Goal: Information Seeking & Learning: Learn about a topic

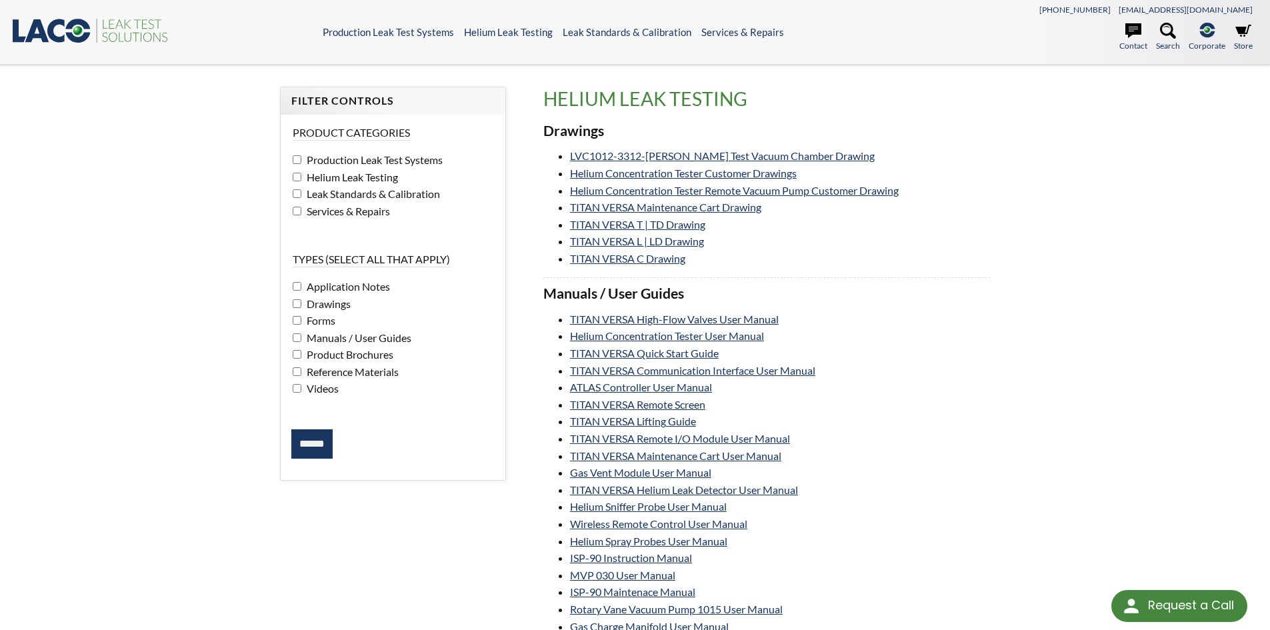
select select "Language Translate Widget"
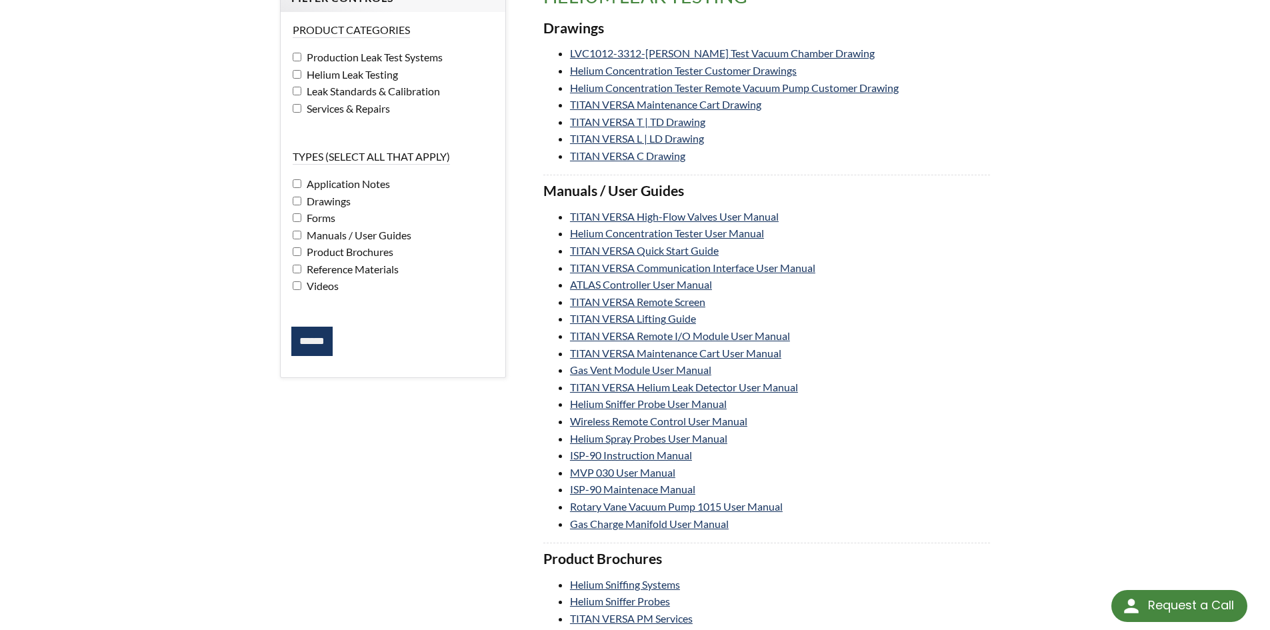
scroll to position [133, 0]
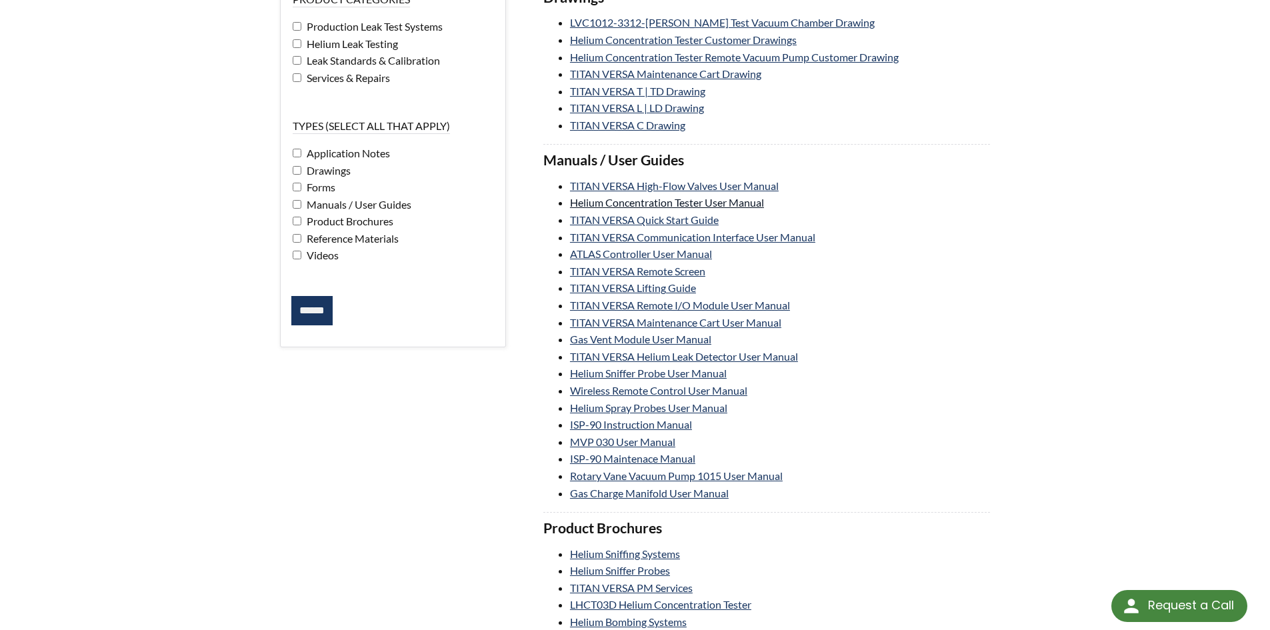
click at [665, 203] on link "Helium Concentration Tester User Manual" at bounding box center [667, 202] width 194 height 13
click at [607, 188] on link "TITAN VERSA High-Flow Valves User Manual" at bounding box center [674, 185] width 209 height 13
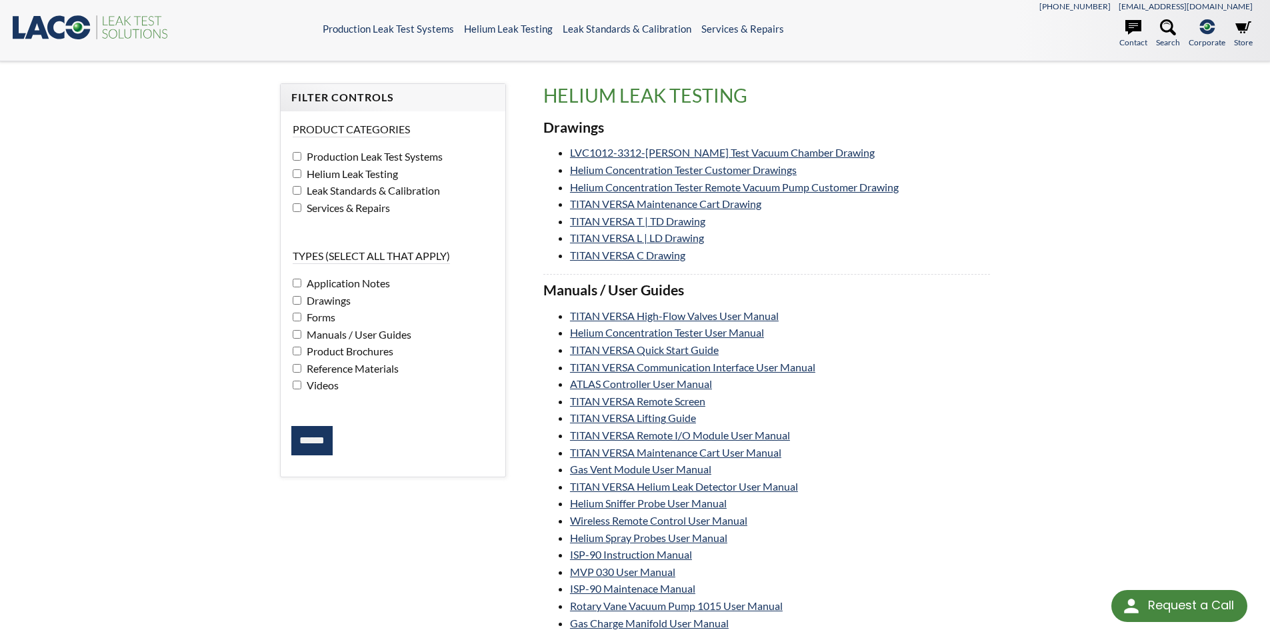
scroll to position [0, 0]
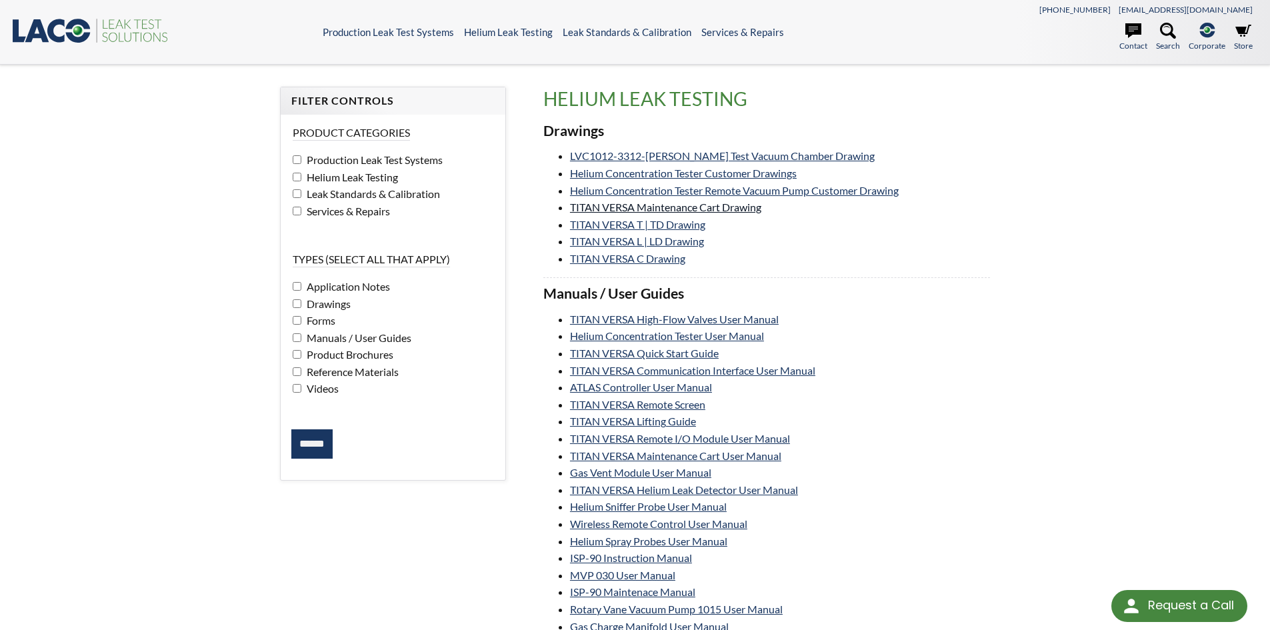
click at [622, 209] on link "TITAN VERSA Maintenance Cart Drawing" at bounding box center [665, 207] width 191 height 13
click at [604, 225] on link "TITAN VERSA T | TD Drawing" at bounding box center [637, 224] width 135 height 13
click at [707, 355] on link "TITAN VERSA Quick Start Guide" at bounding box center [644, 353] width 149 height 13
click at [681, 155] on link "LVC1012-3312-LD Leak Test Vacuum Chamber Drawing" at bounding box center [722, 155] width 305 height 13
click at [665, 174] on link "Helium Concentration Tester Customer Drawings" at bounding box center [683, 173] width 227 height 13
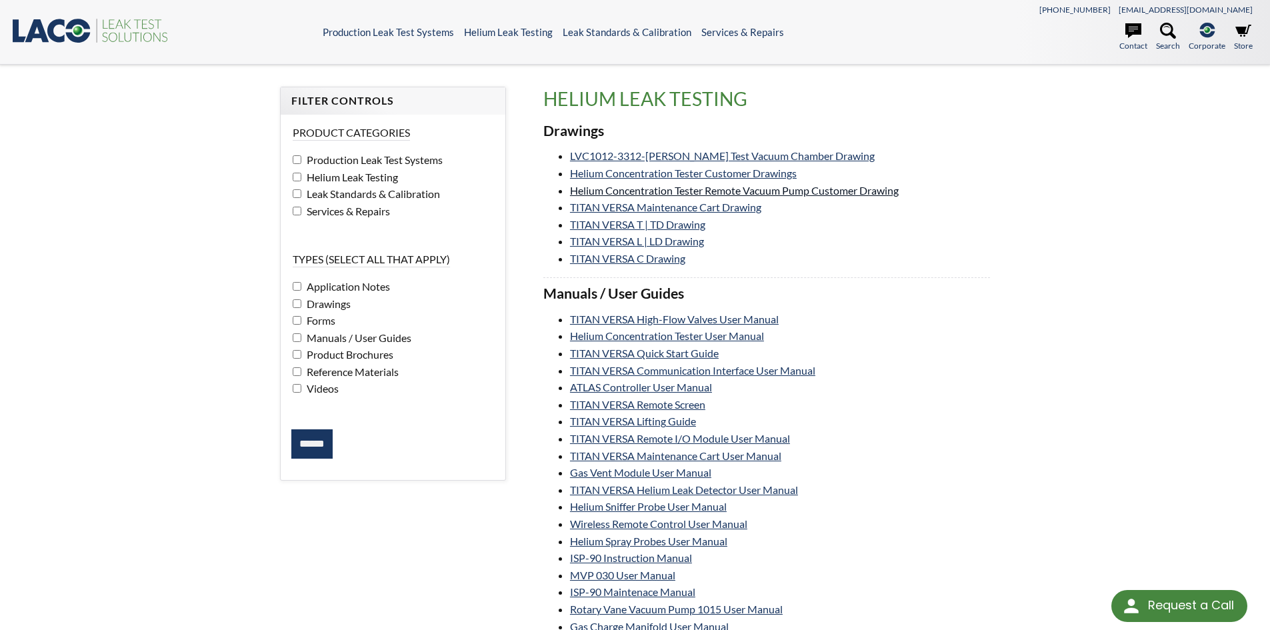
click at [728, 193] on link "Helium Concentration Tester Remote Vacuum Pump Customer Drawing" at bounding box center [734, 190] width 329 height 13
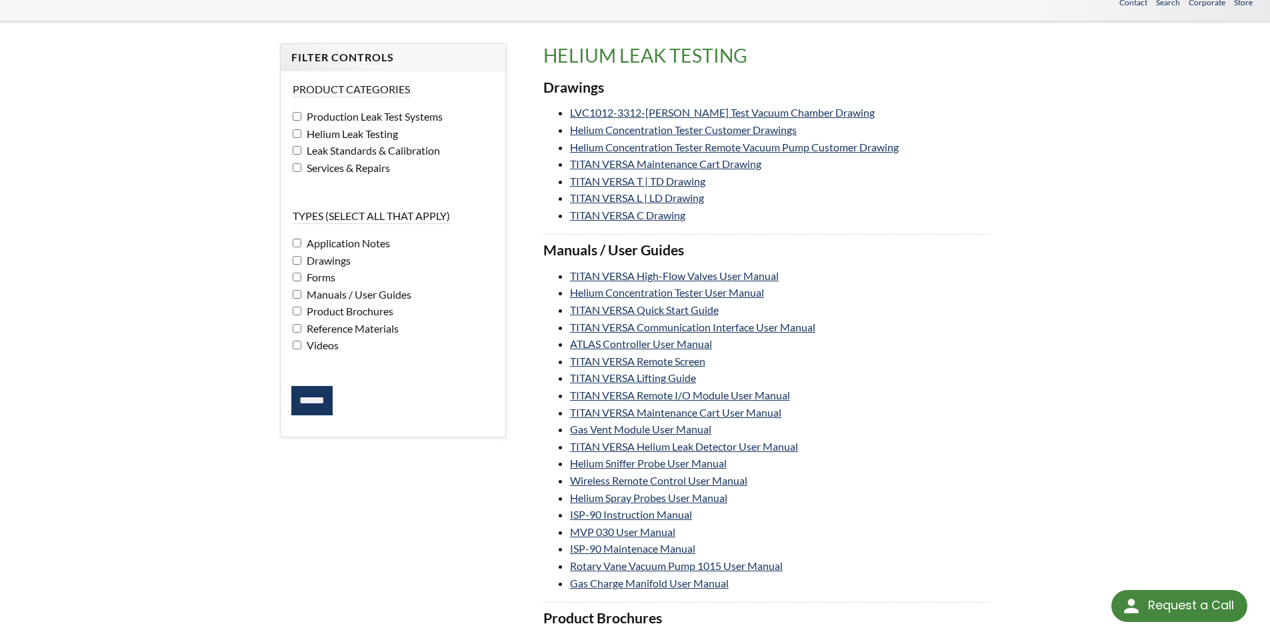
scroll to position [67, 0]
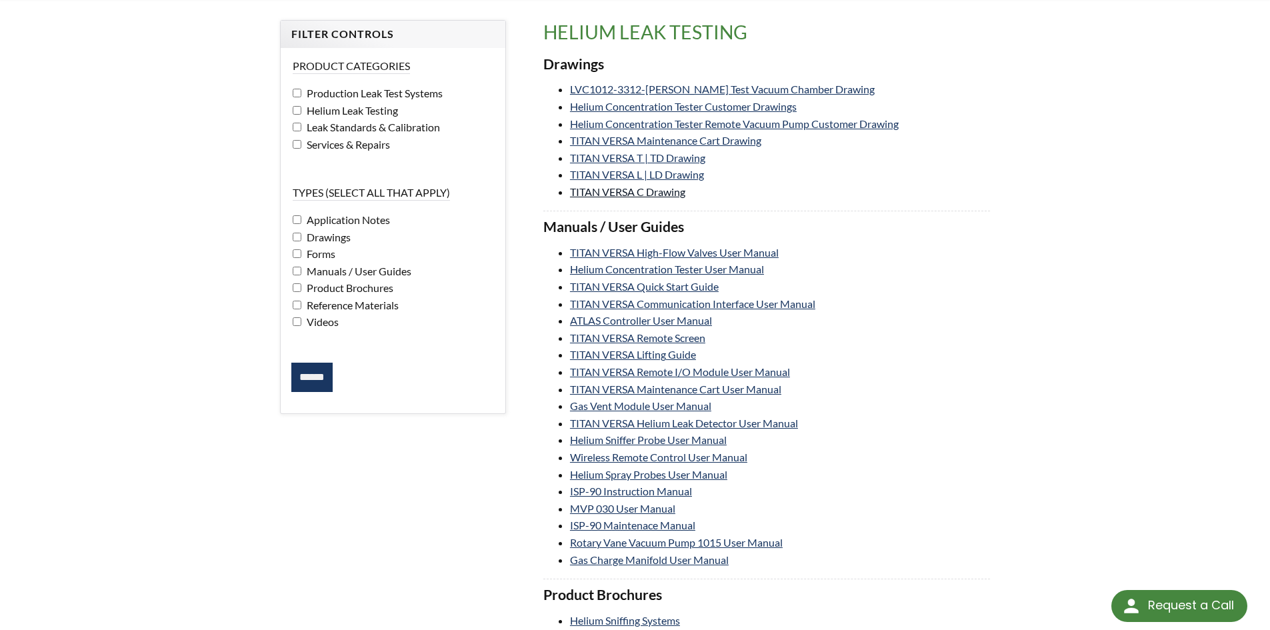
click at [612, 194] on link "TITAN VERSA C Drawing" at bounding box center [627, 191] width 115 height 13
click at [717, 307] on link "TITAN VERSA Communication Interface User Manual" at bounding box center [692, 303] width 245 height 13
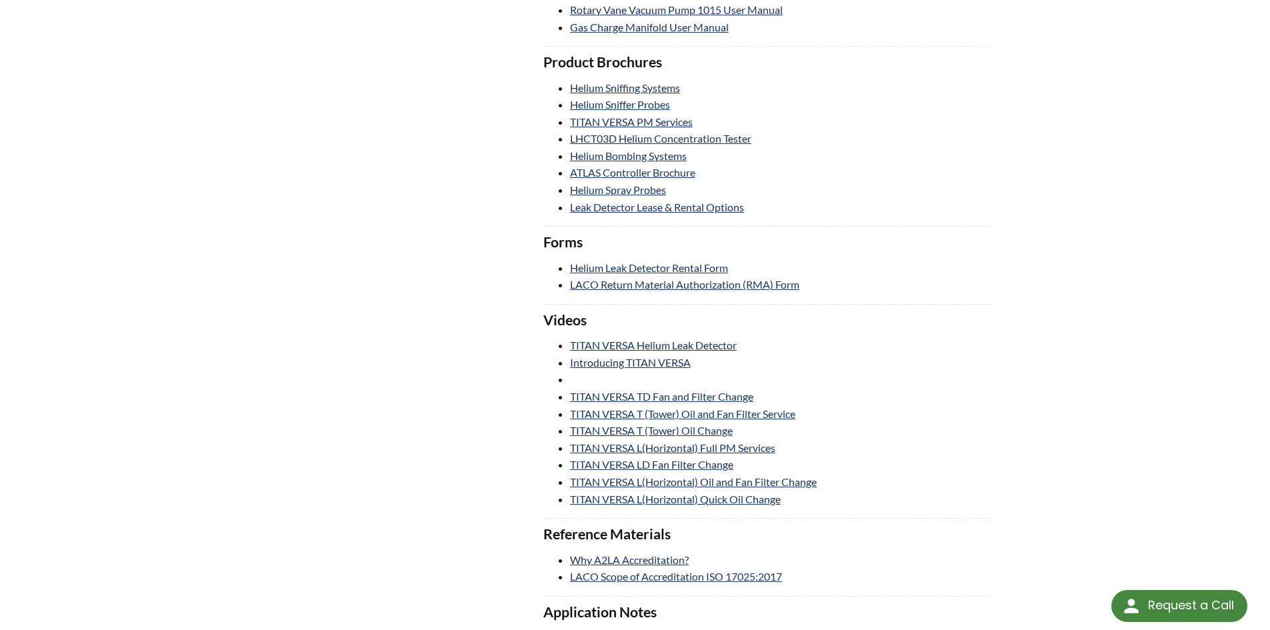
scroll to position [600, 0]
click at [687, 343] on link "TITAN VERSA Helium Leak Detector" at bounding box center [653, 344] width 167 height 13
click at [664, 361] on link "Introducing TITAN VERSA" at bounding box center [630, 361] width 121 height 13
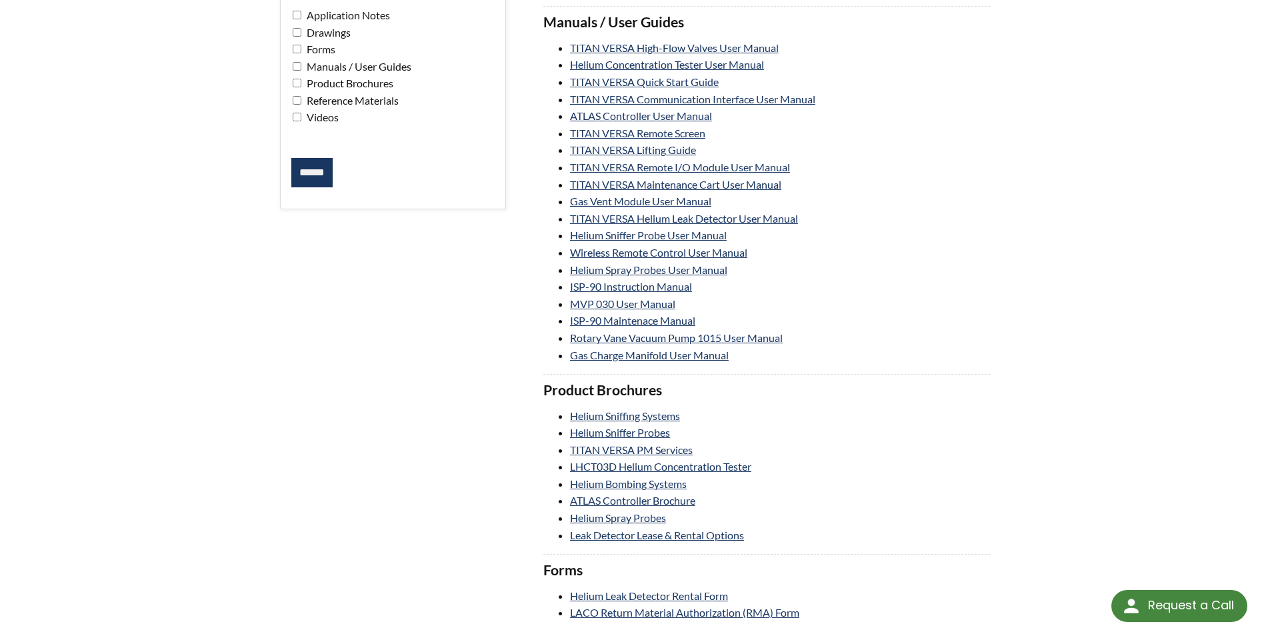
scroll to position [67, 0]
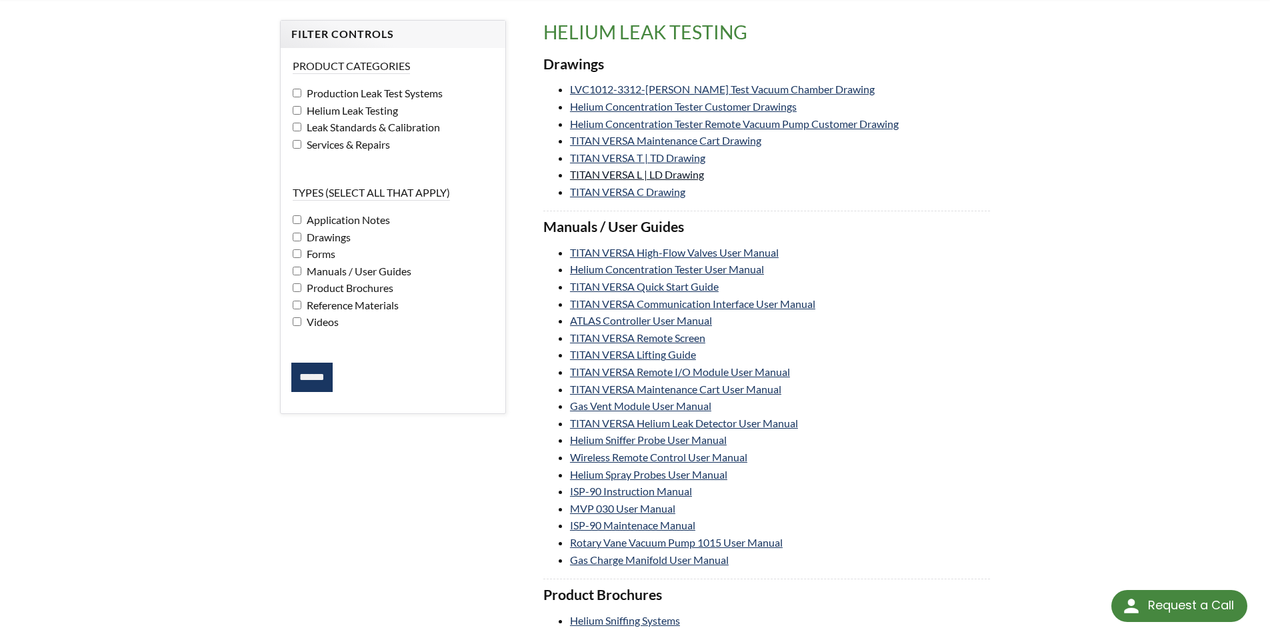
click at [651, 177] on link "TITAN VERSA L | LD Drawing" at bounding box center [637, 174] width 134 height 13
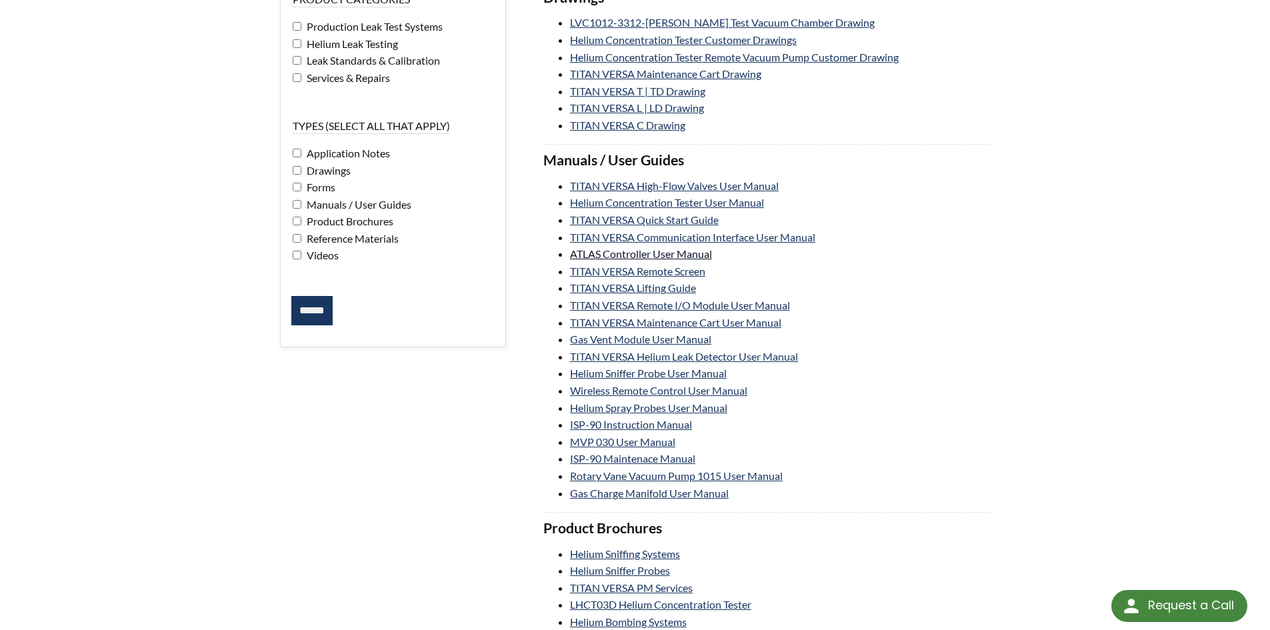
click at [613, 253] on link "ATLAS Controller User Manual" at bounding box center [641, 253] width 142 height 13
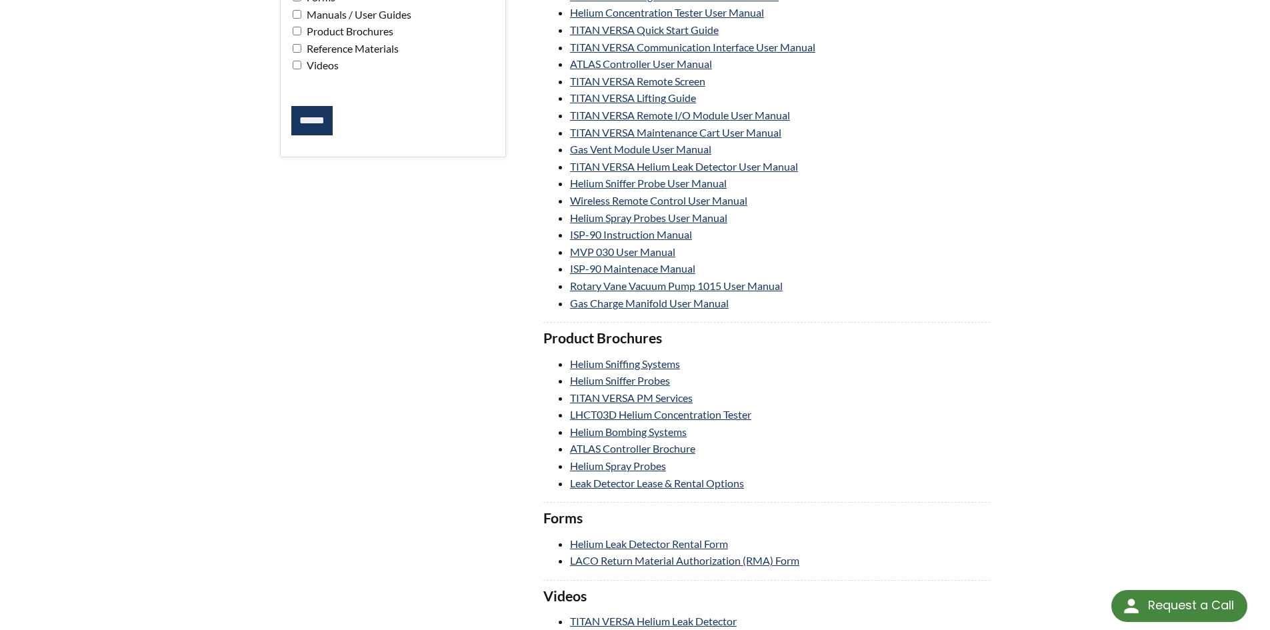
scroll to position [333, 0]
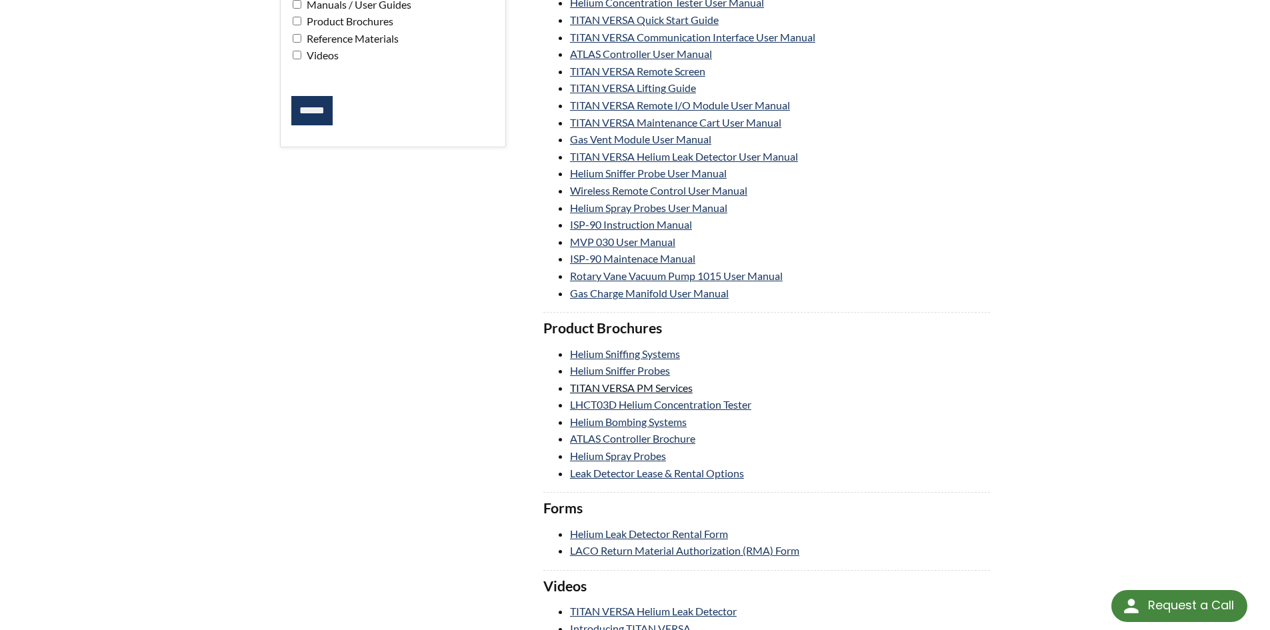
click at [673, 385] on link "TITAN VERSA PM Services" at bounding box center [631, 387] width 123 height 13
click at [681, 535] on link "Helium Leak Detector Rental Form" at bounding box center [649, 533] width 158 height 13
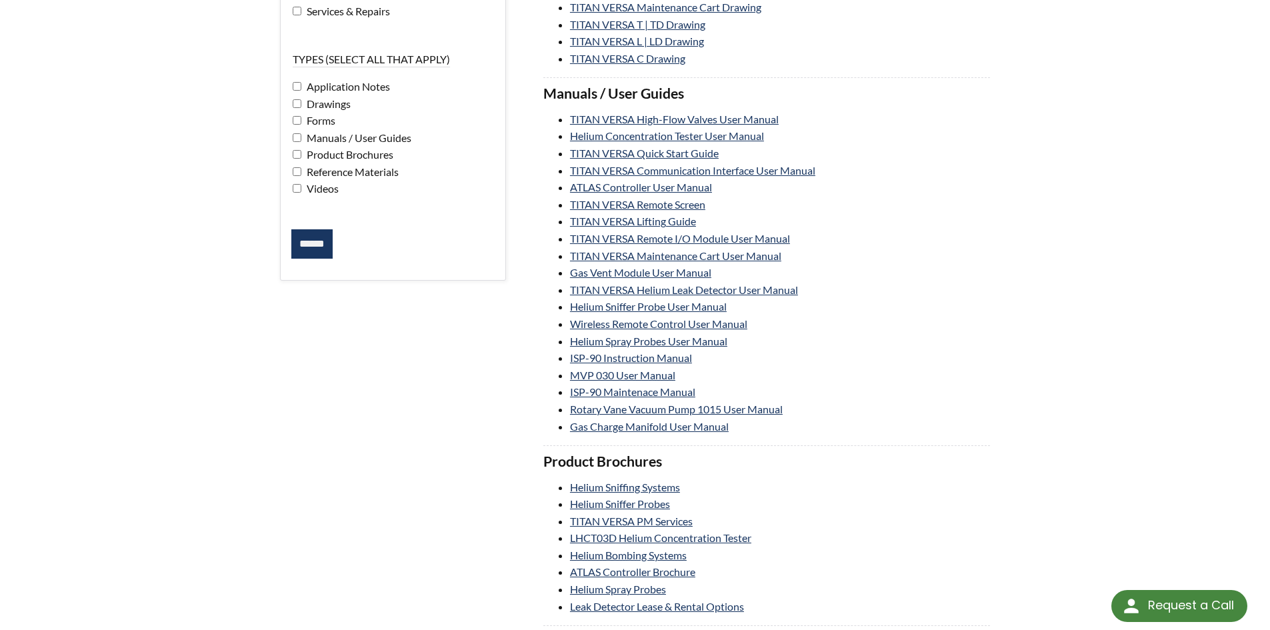
scroll to position [0, 0]
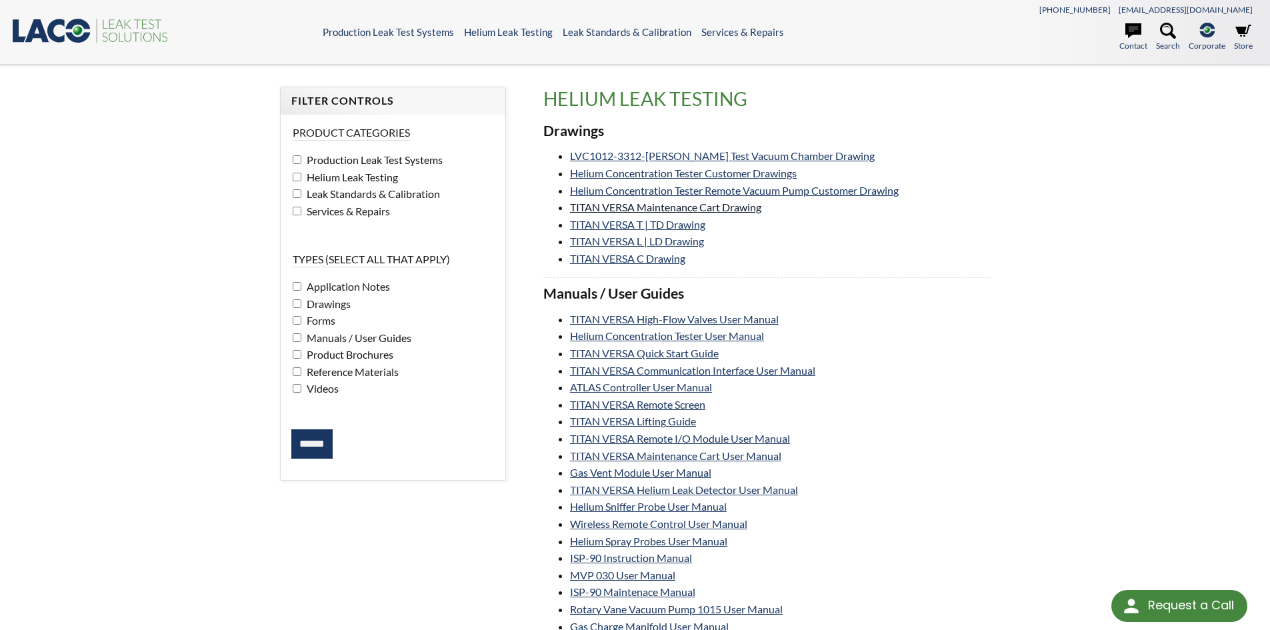
click at [664, 209] on link "TITAN VERSA Maintenance Cart Drawing" at bounding box center [665, 207] width 191 height 13
click at [618, 425] on link "TITAN VERSA Lifting Guide" at bounding box center [633, 421] width 126 height 13
click at [670, 454] on link "TITAN VERSA Maintenance Cart User Manual" at bounding box center [675, 455] width 211 height 13
click at [695, 158] on link "LVC1012-3312-LD Leak Test Vacuum Chamber Drawing" at bounding box center [722, 155] width 305 height 13
click at [314, 443] on input "******" at bounding box center [311, 443] width 41 height 29
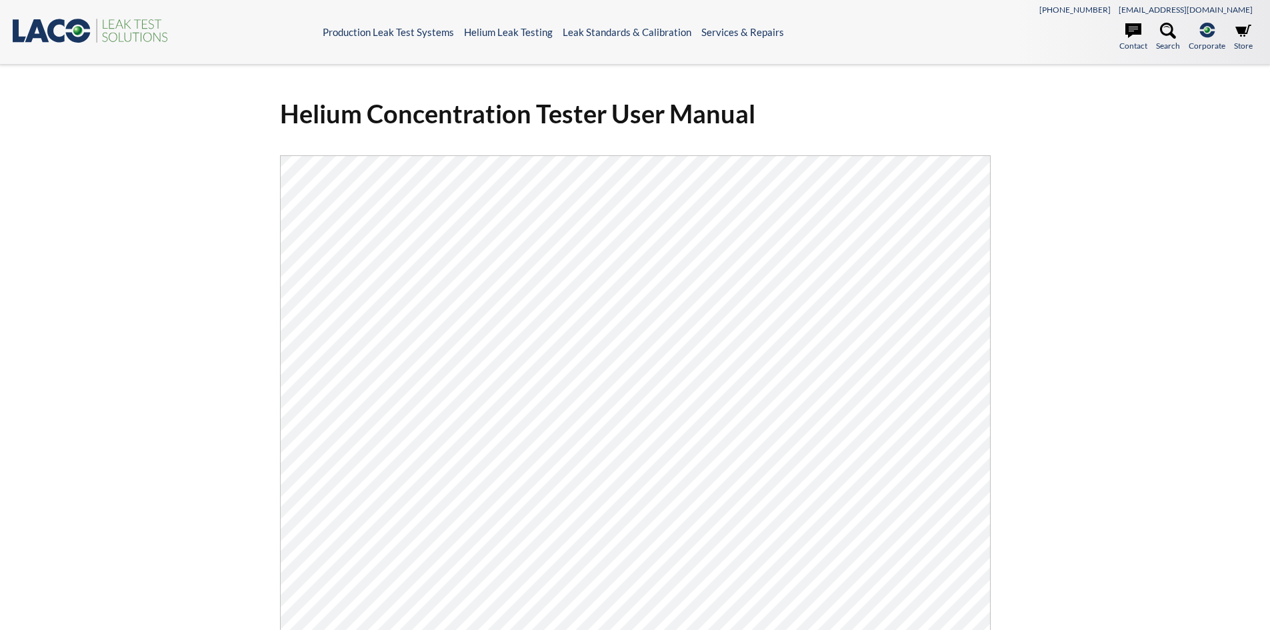
select select "Language Translate Widget"
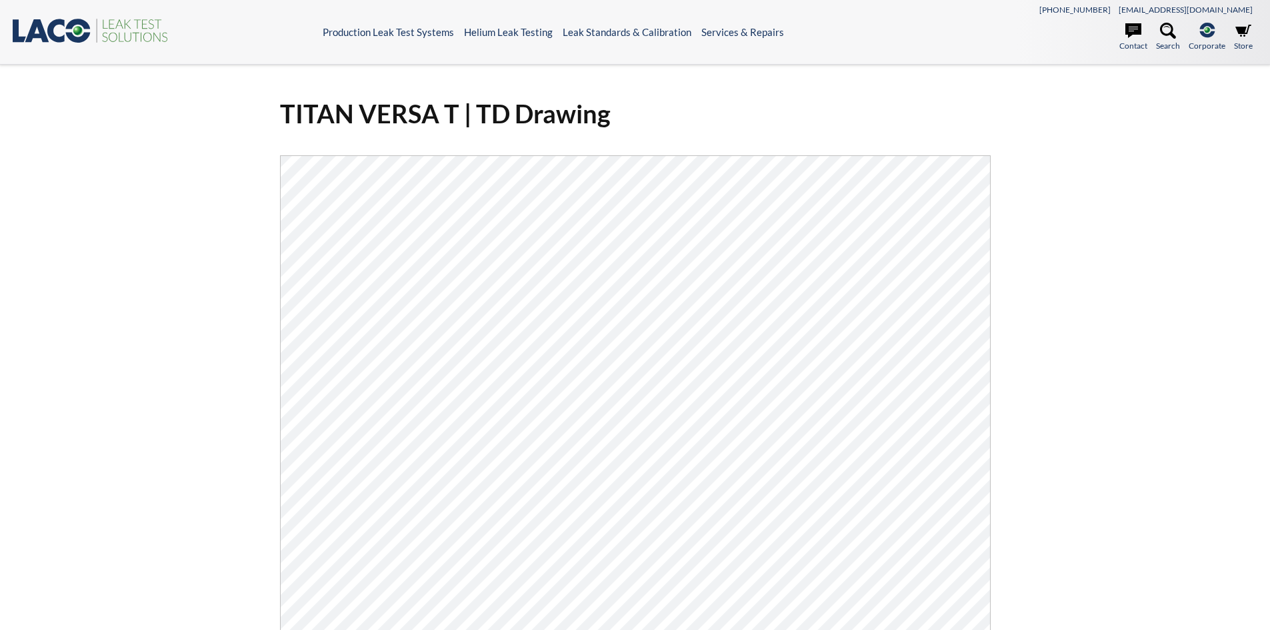
select select "Language Translate Widget"
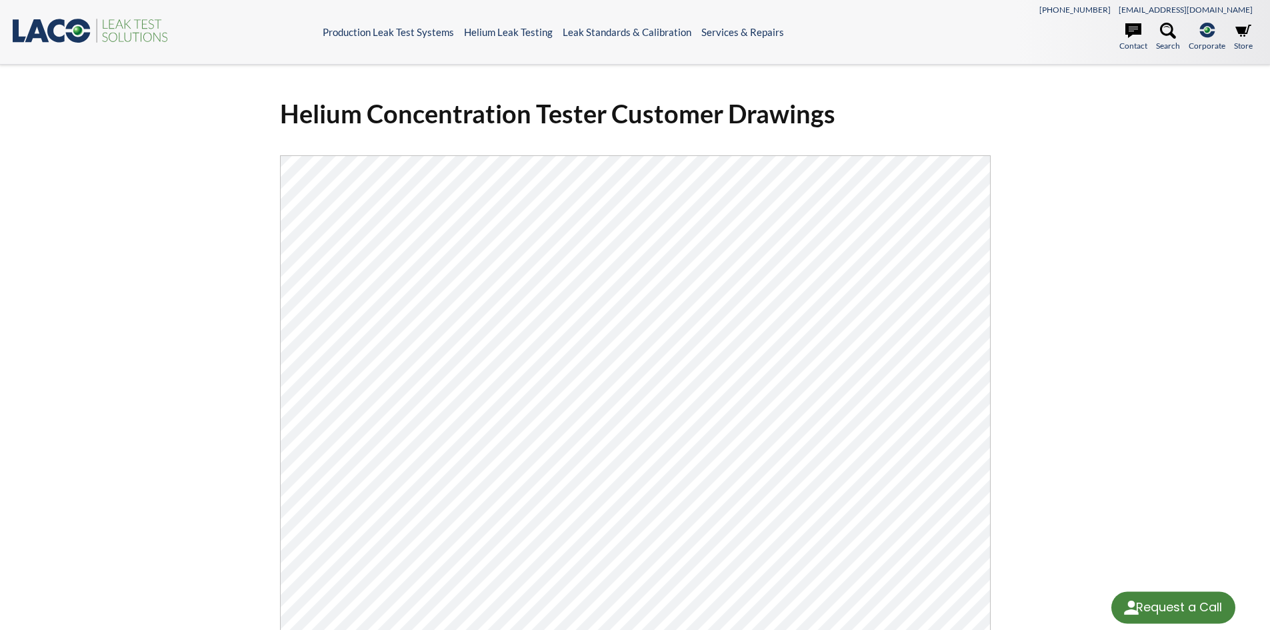
select select "Language Translate Widget"
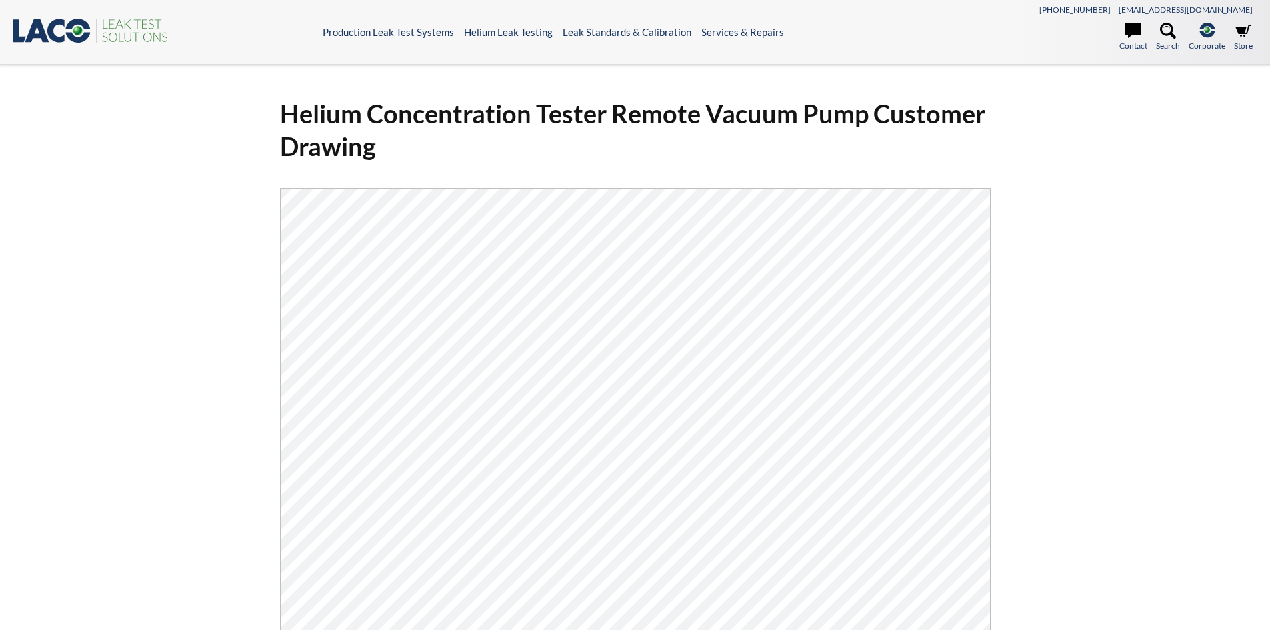
select select "Language Translate Widget"
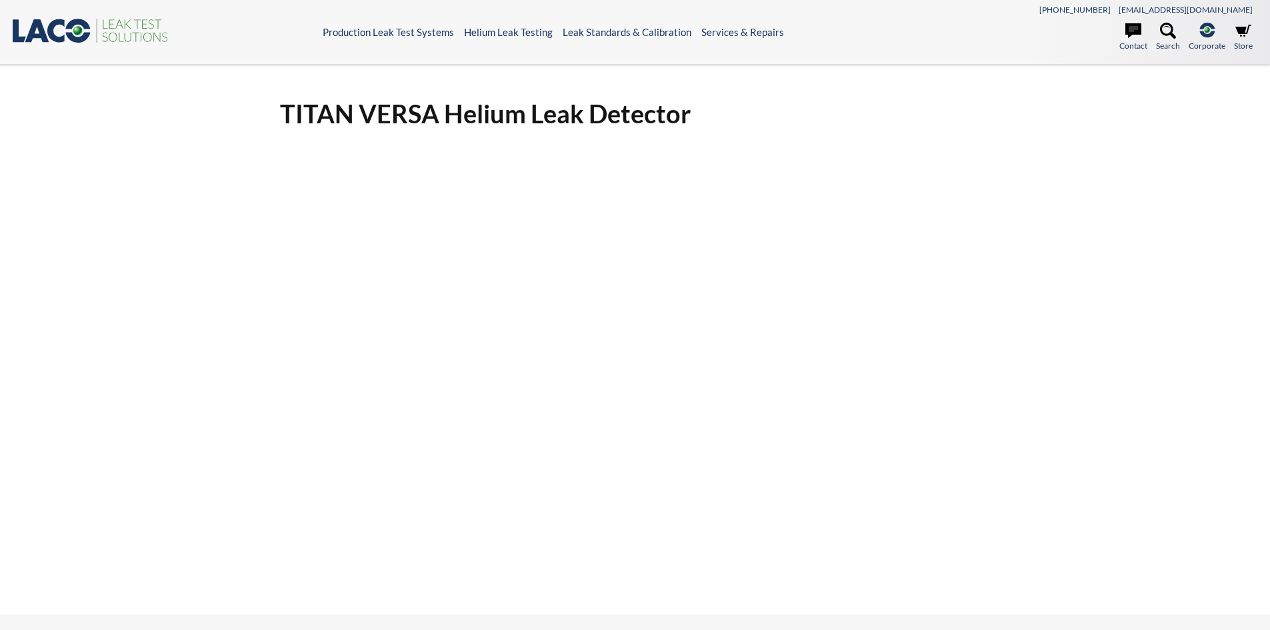
select select "Language Translate Widget"
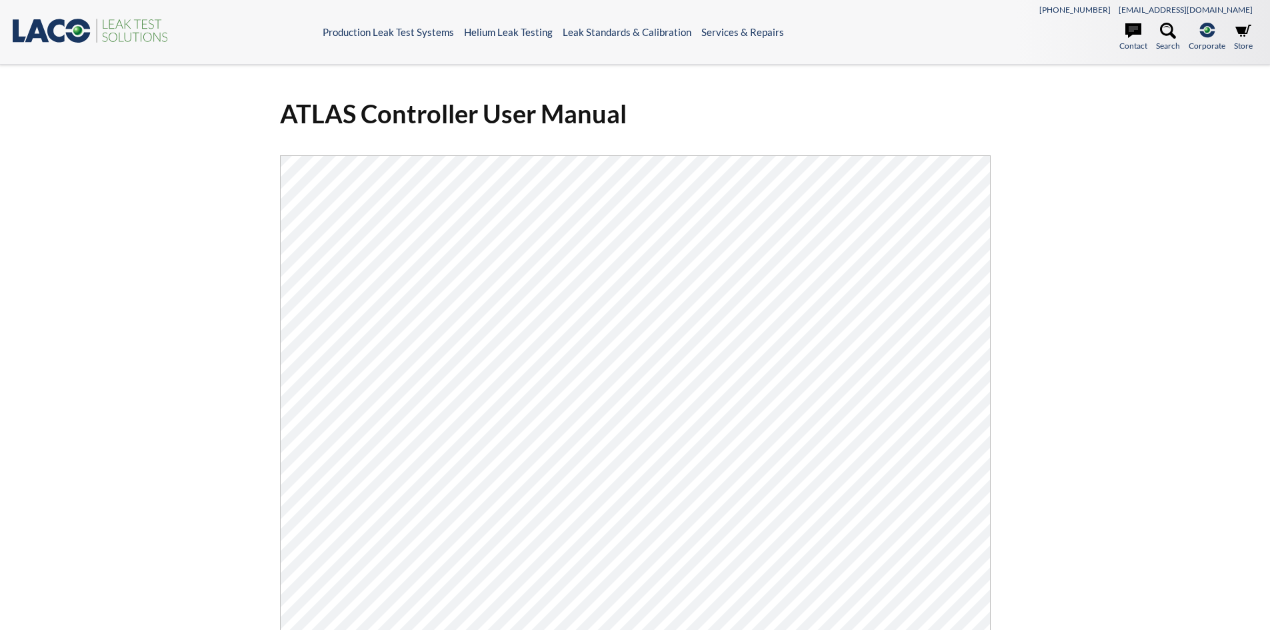
select select "Language Translate Widget"
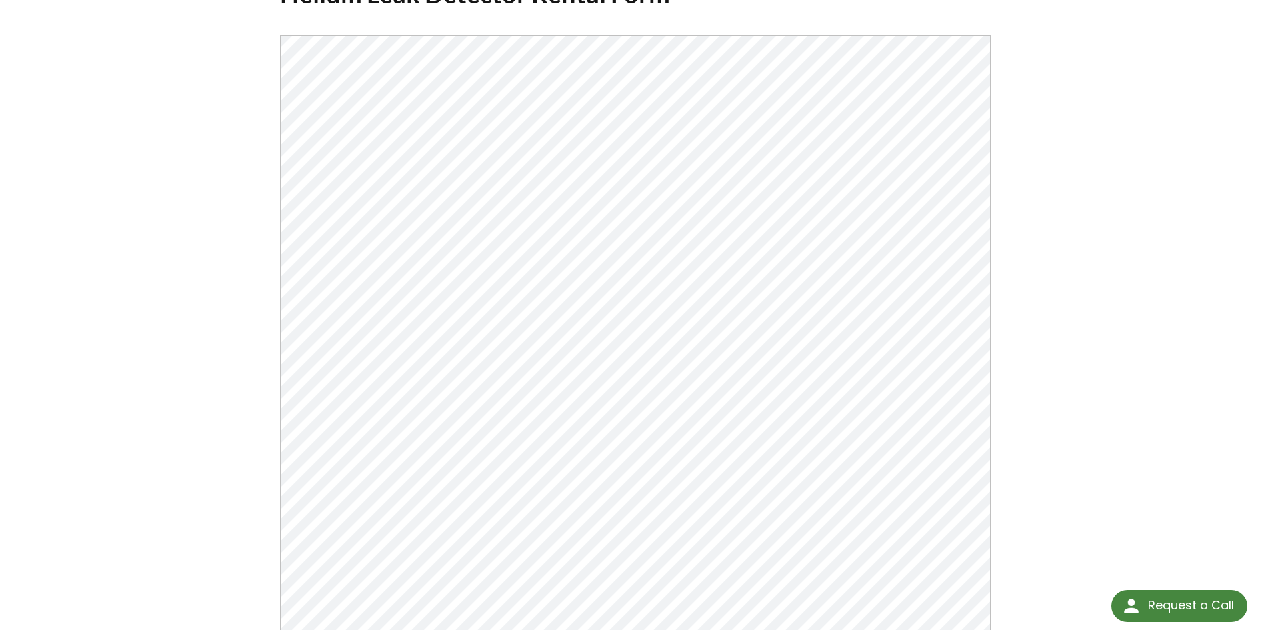
scroll to position [133, 0]
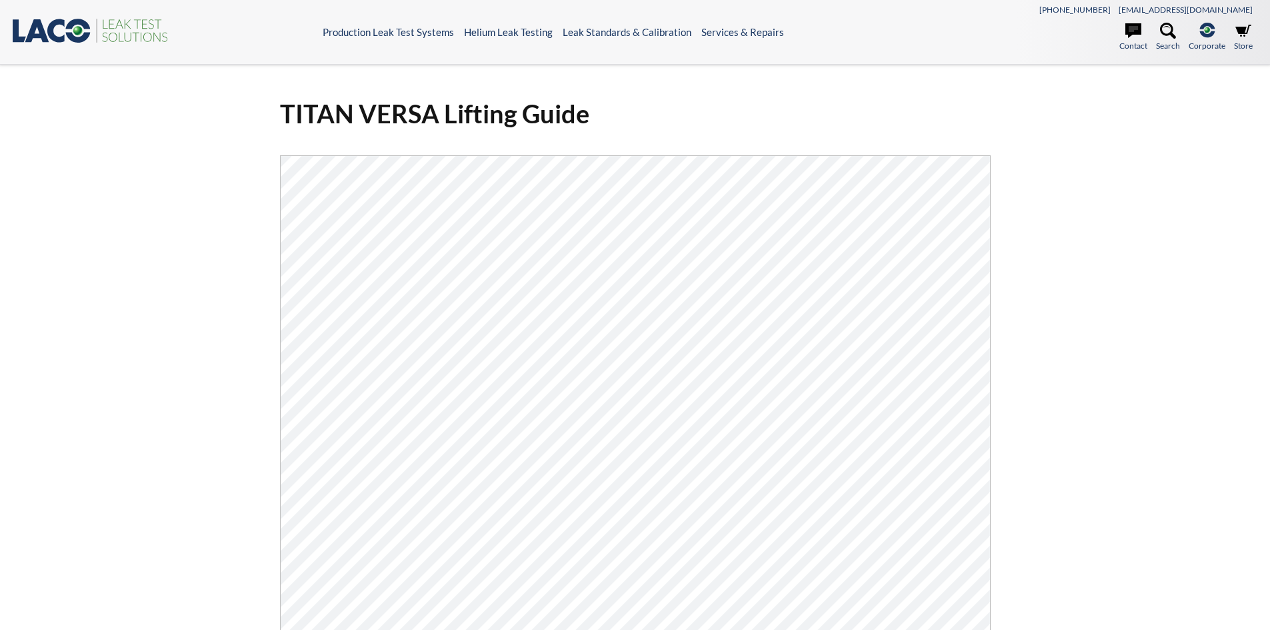
select select "Language Translate Widget"
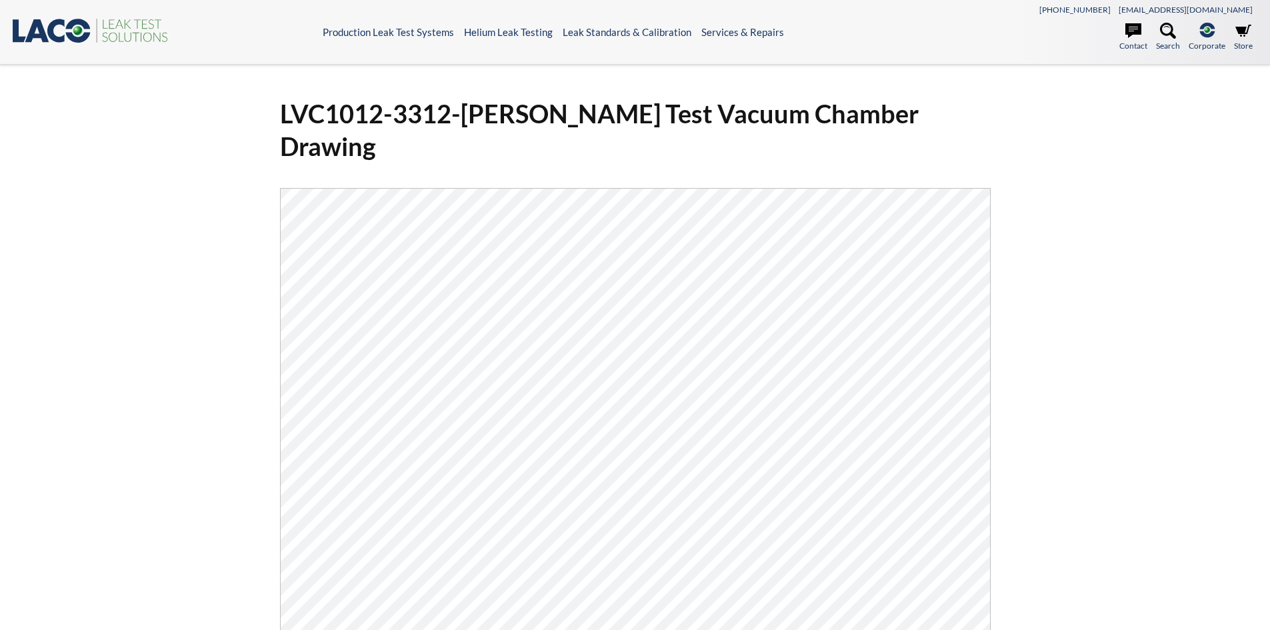
select select "Language Translate Widget"
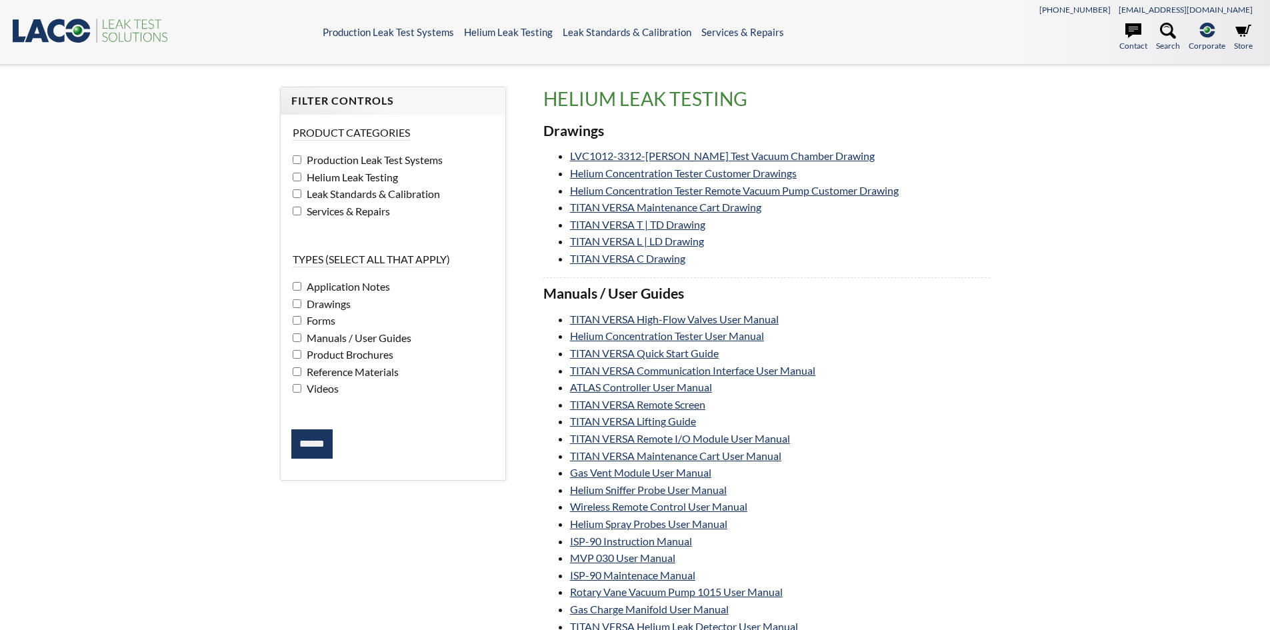
select select "Language Translate Widget"
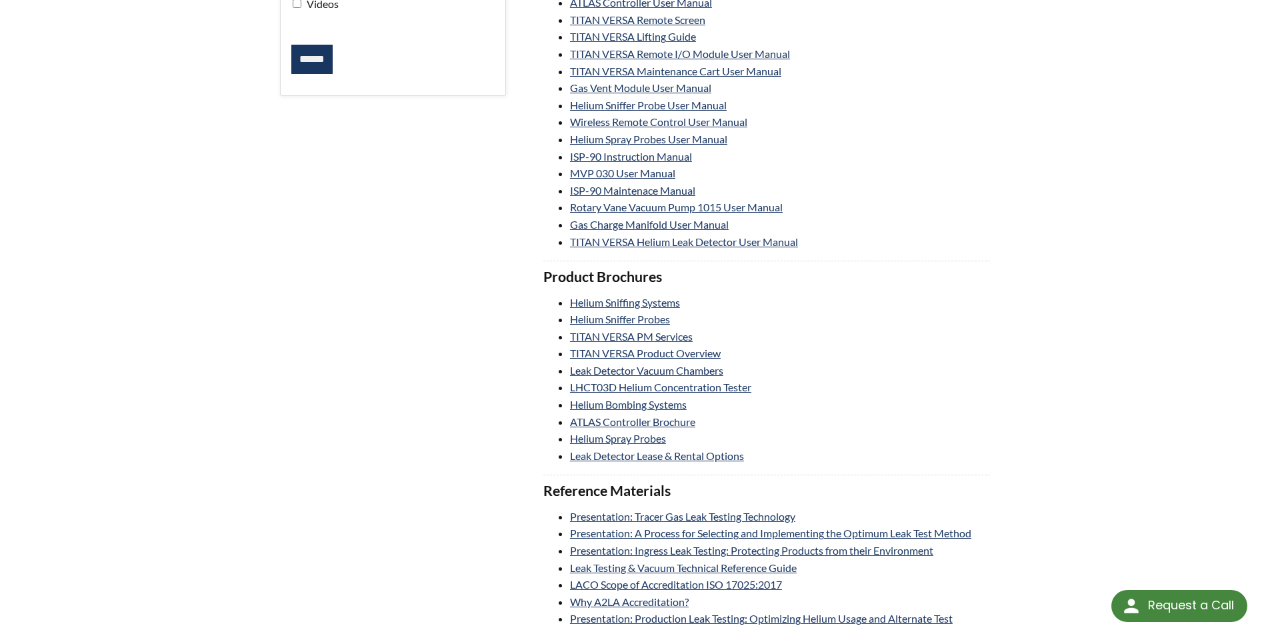
scroll to position [400, 0]
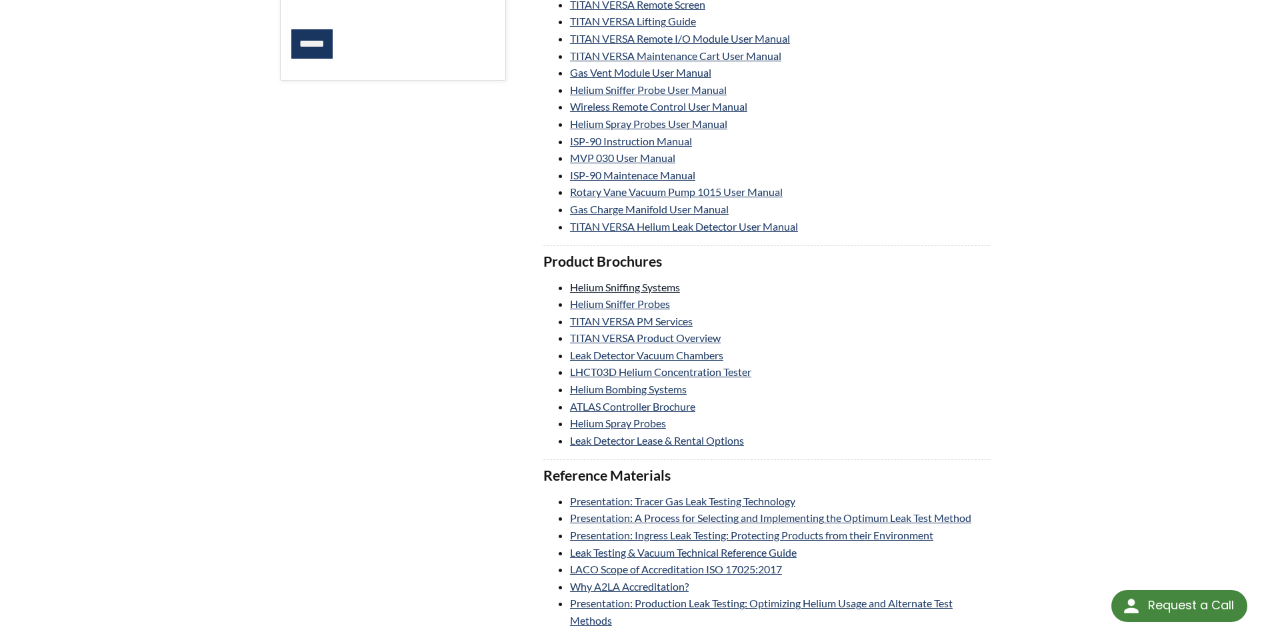
click at [623, 287] on link "Helium Sniffing Systems" at bounding box center [625, 287] width 110 height 13
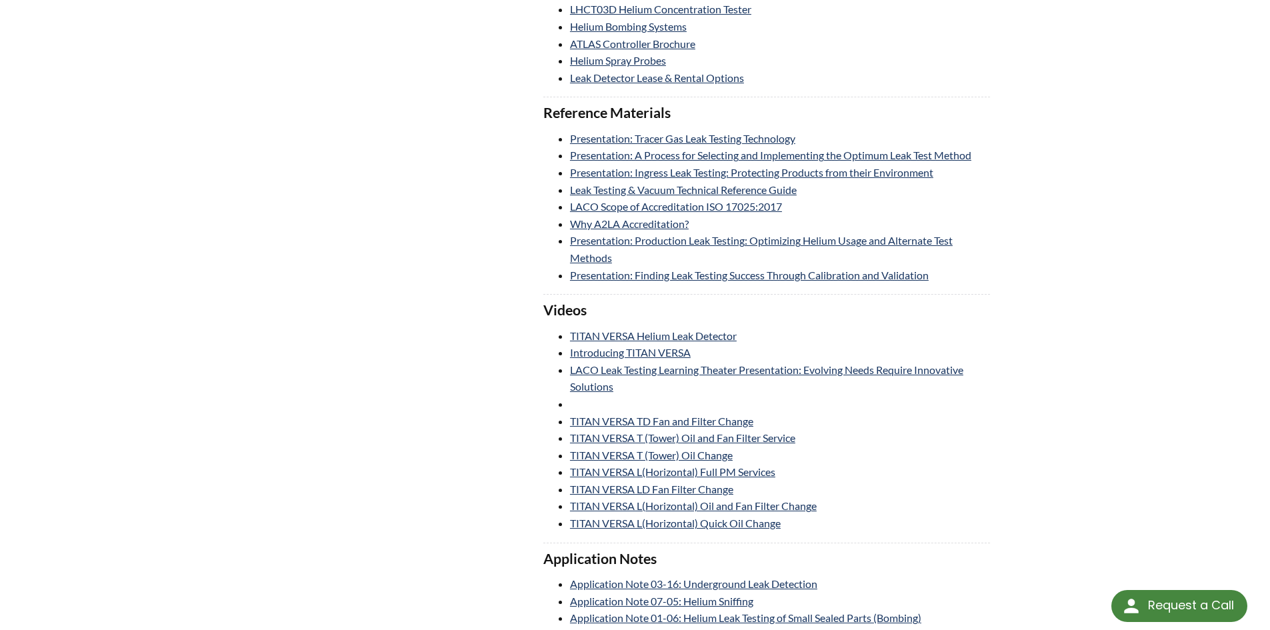
scroll to position [800, 0]
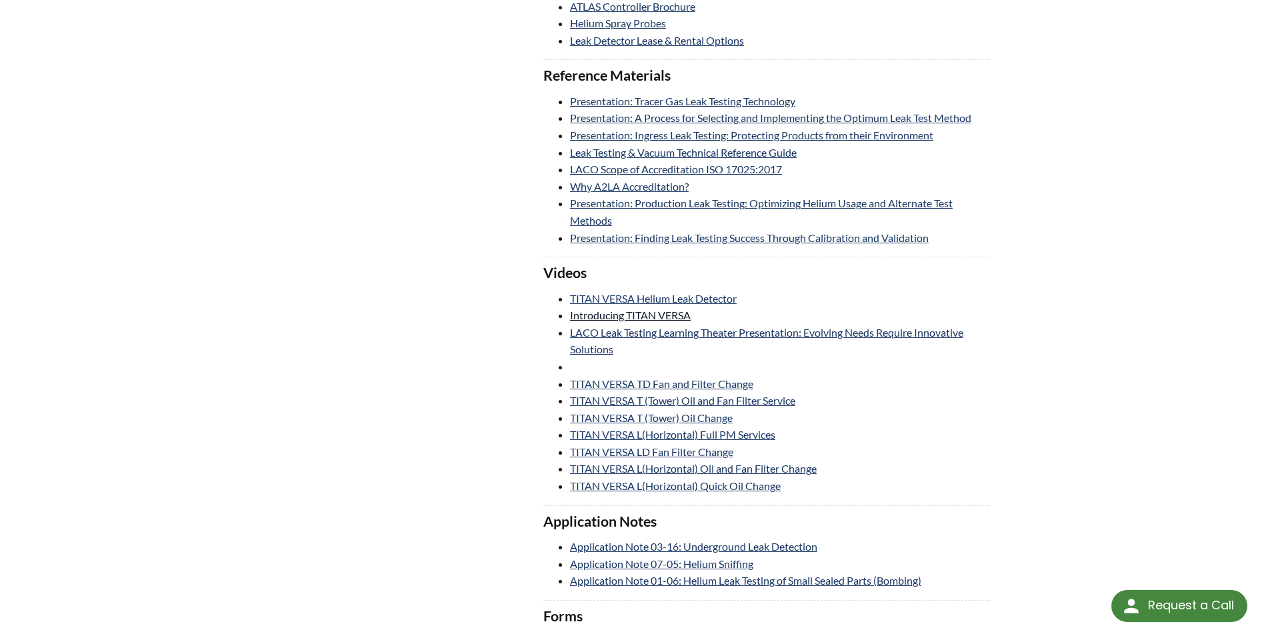
click at [623, 313] on link "Introducing TITAN VERSA" at bounding box center [630, 315] width 121 height 13
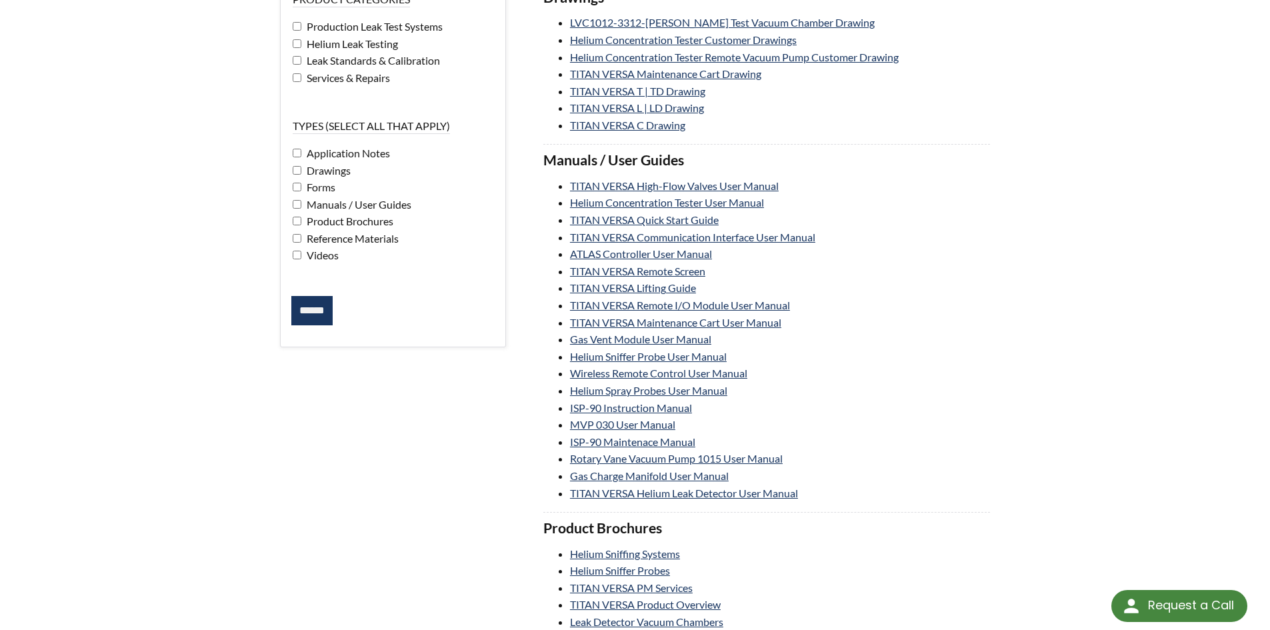
scroll to position [0, 0]
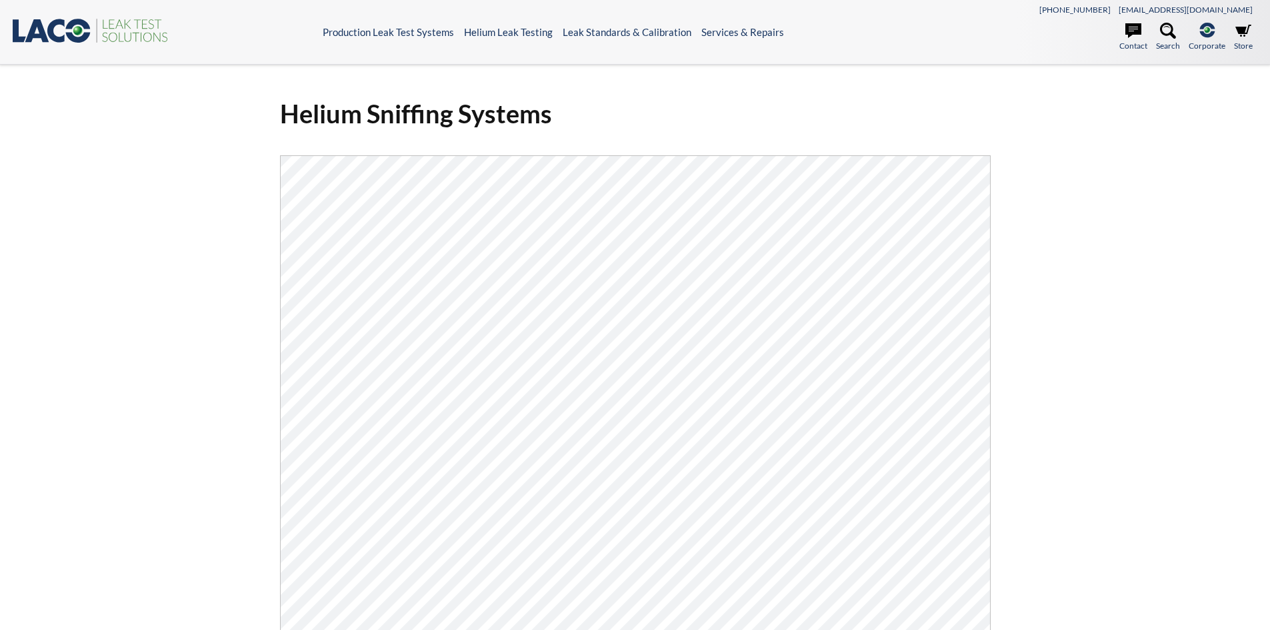
select select "Language Translate Widget"
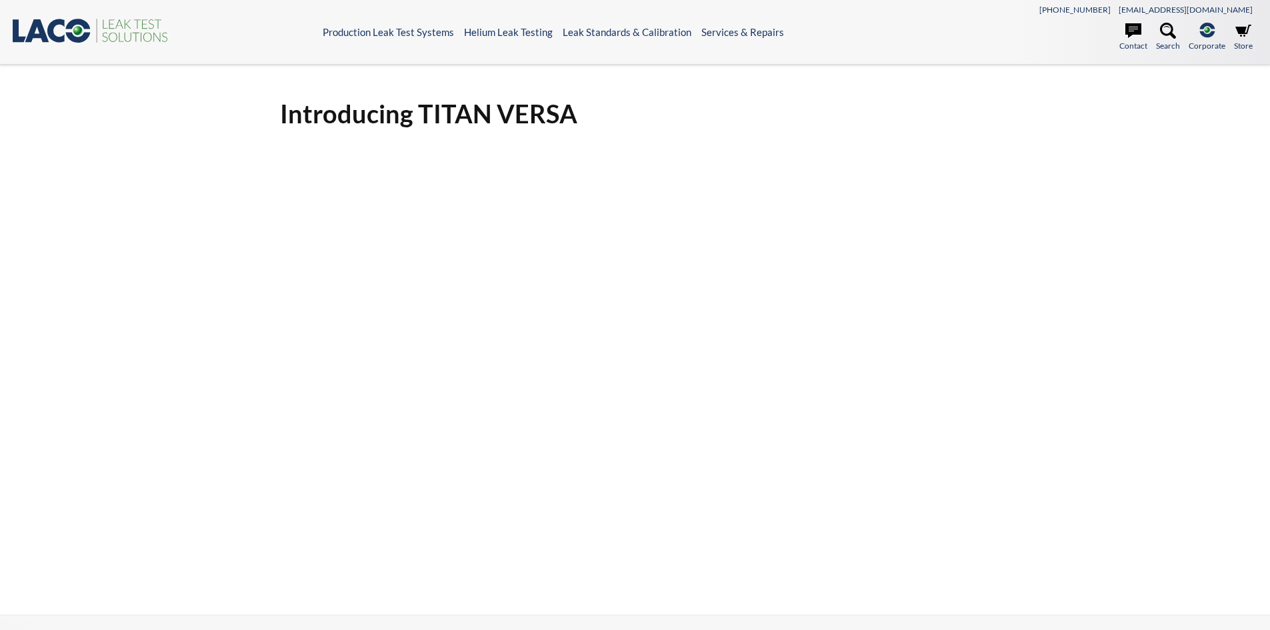
select select "Language Translate Widget"
